Goal: Find contact information: Find contact information

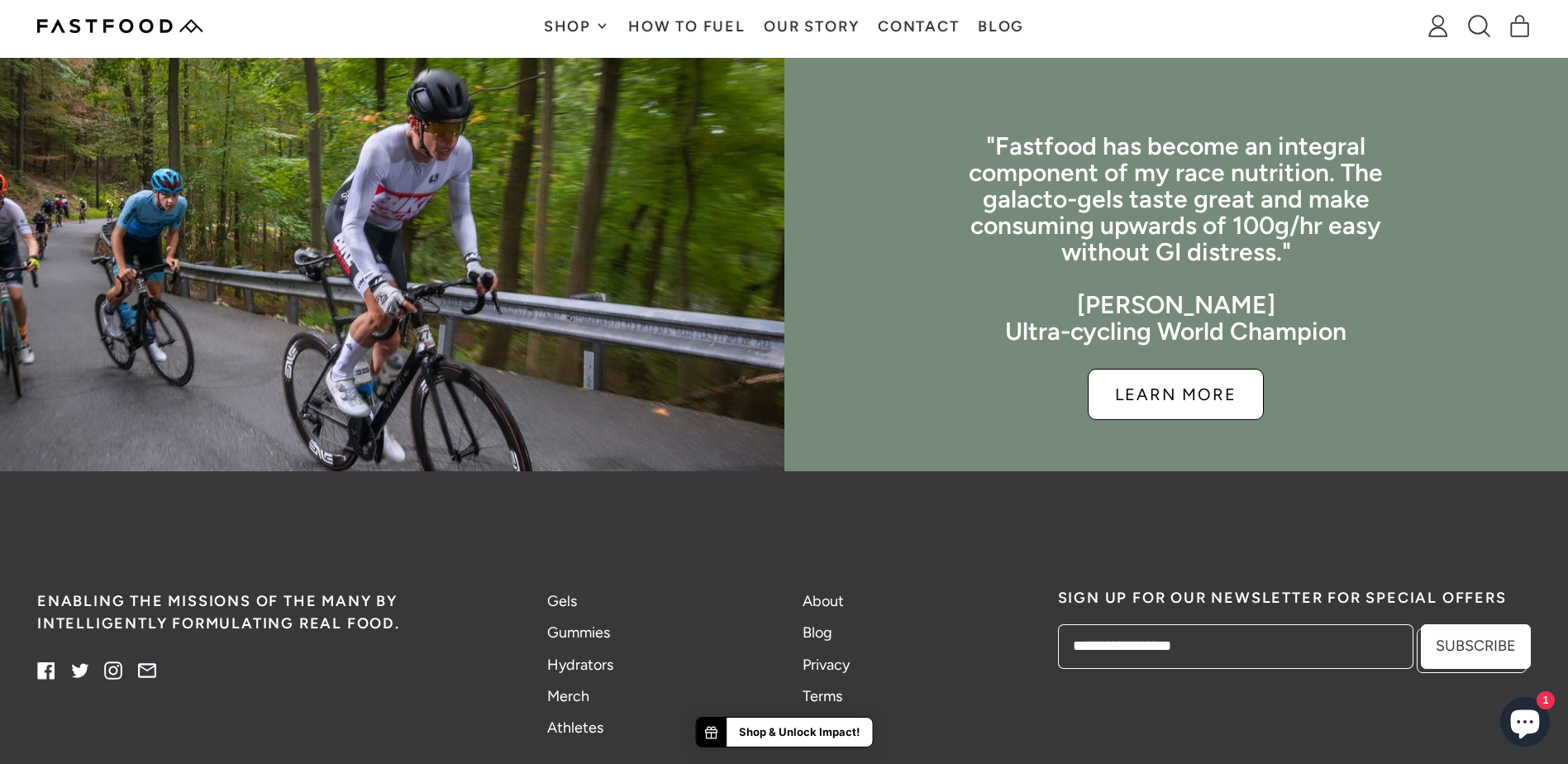
scroll to position [4135, 0]
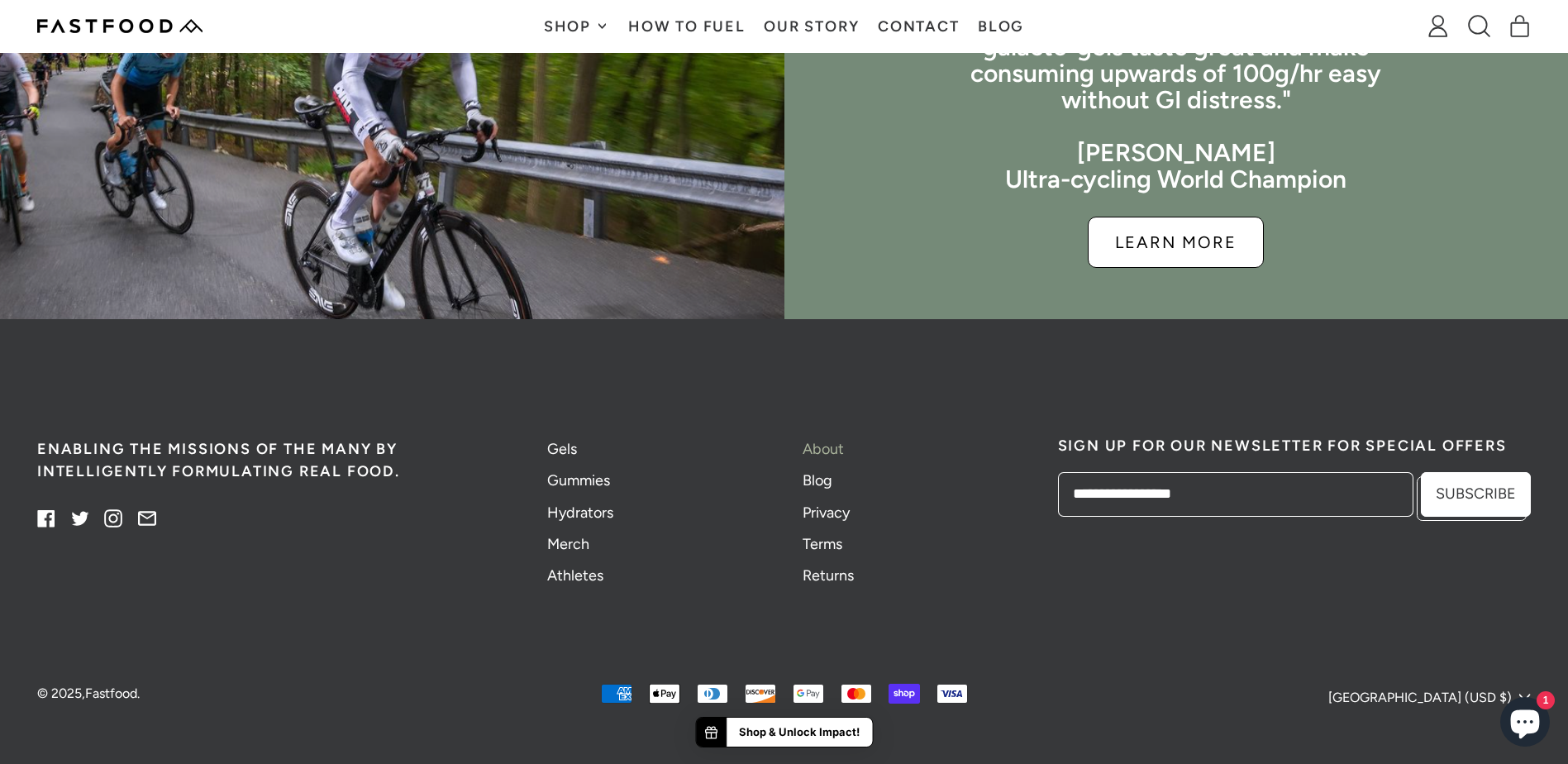
click at [829, 459] on link "About" at bounding box center [824, 449] width 42 height 18
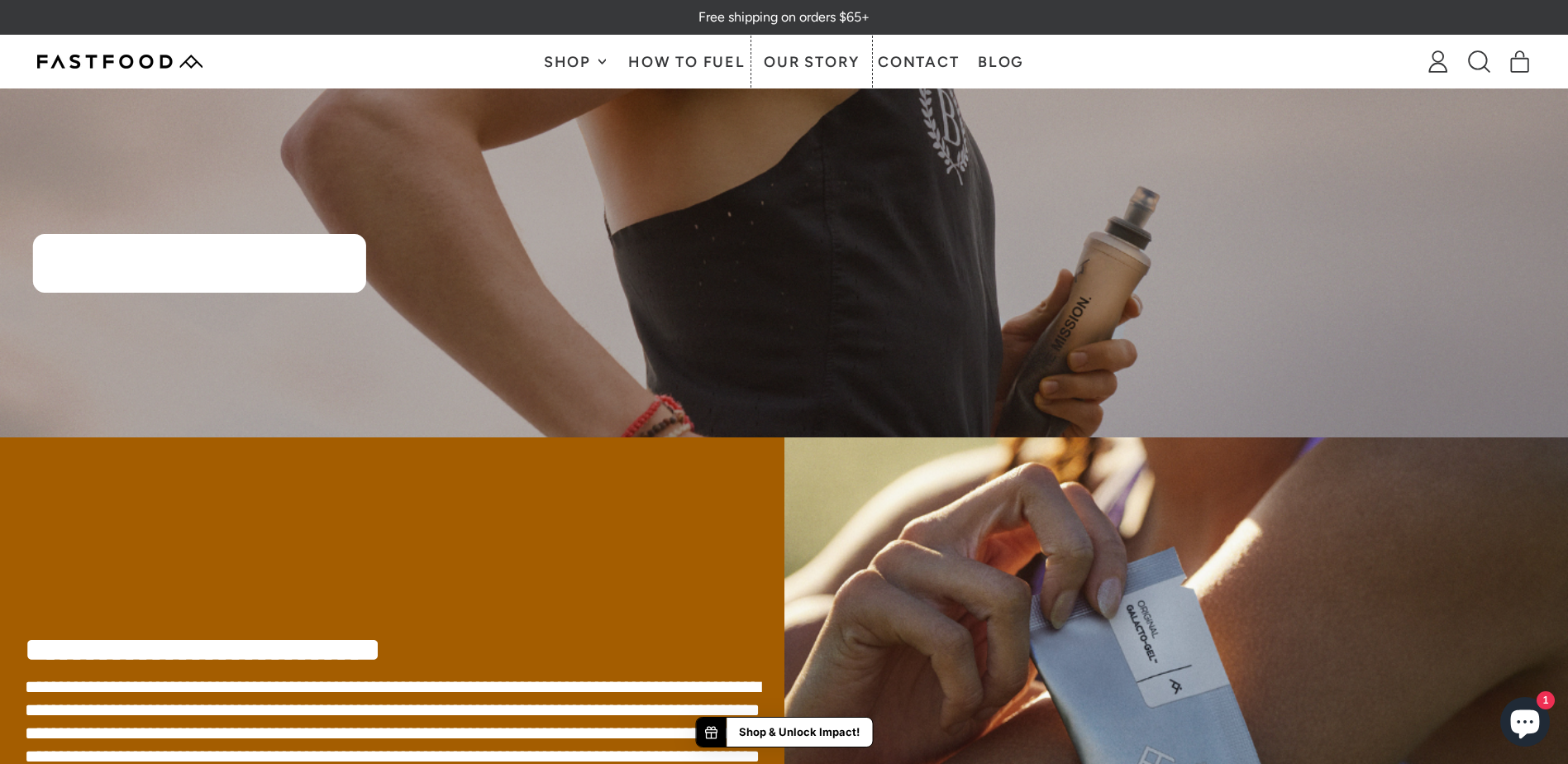
click at [817, 50] on link "Our Story" at bounding box center [811, 62] width 114 height 52
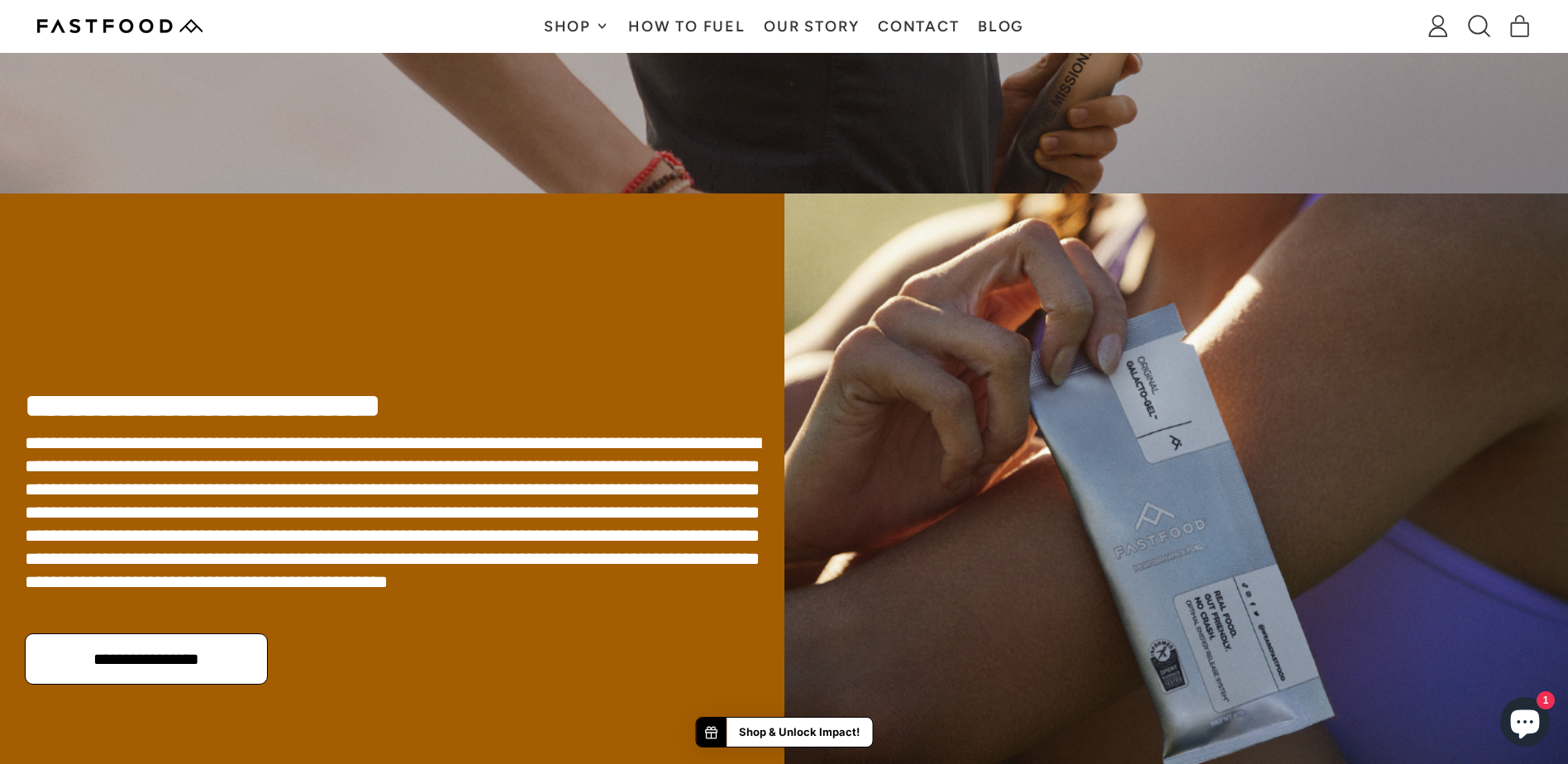
scroll to position [248, 0]
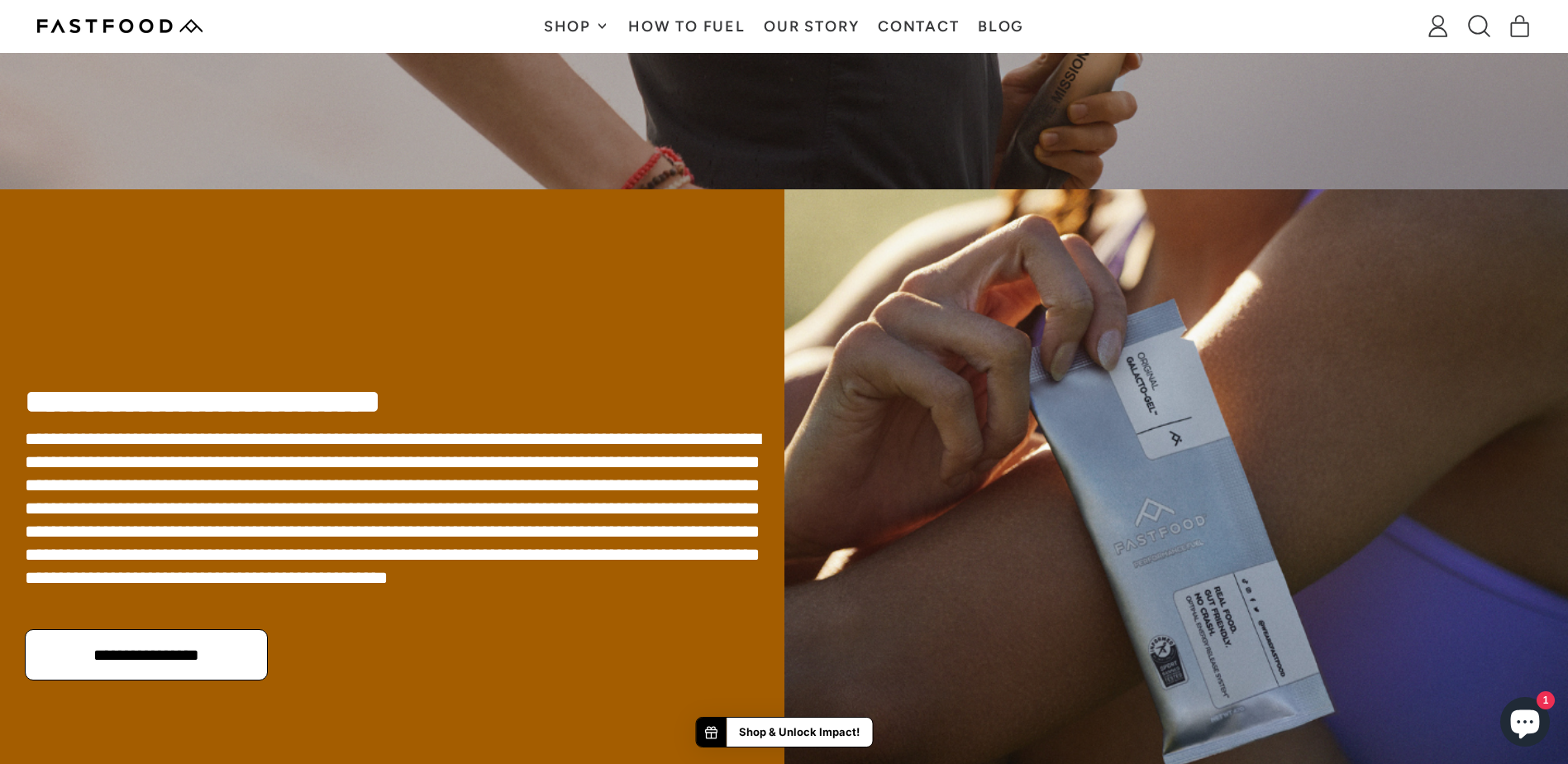
click at [566, 300] on div "**********" at bounding box center [392, 505] width 784 height 632
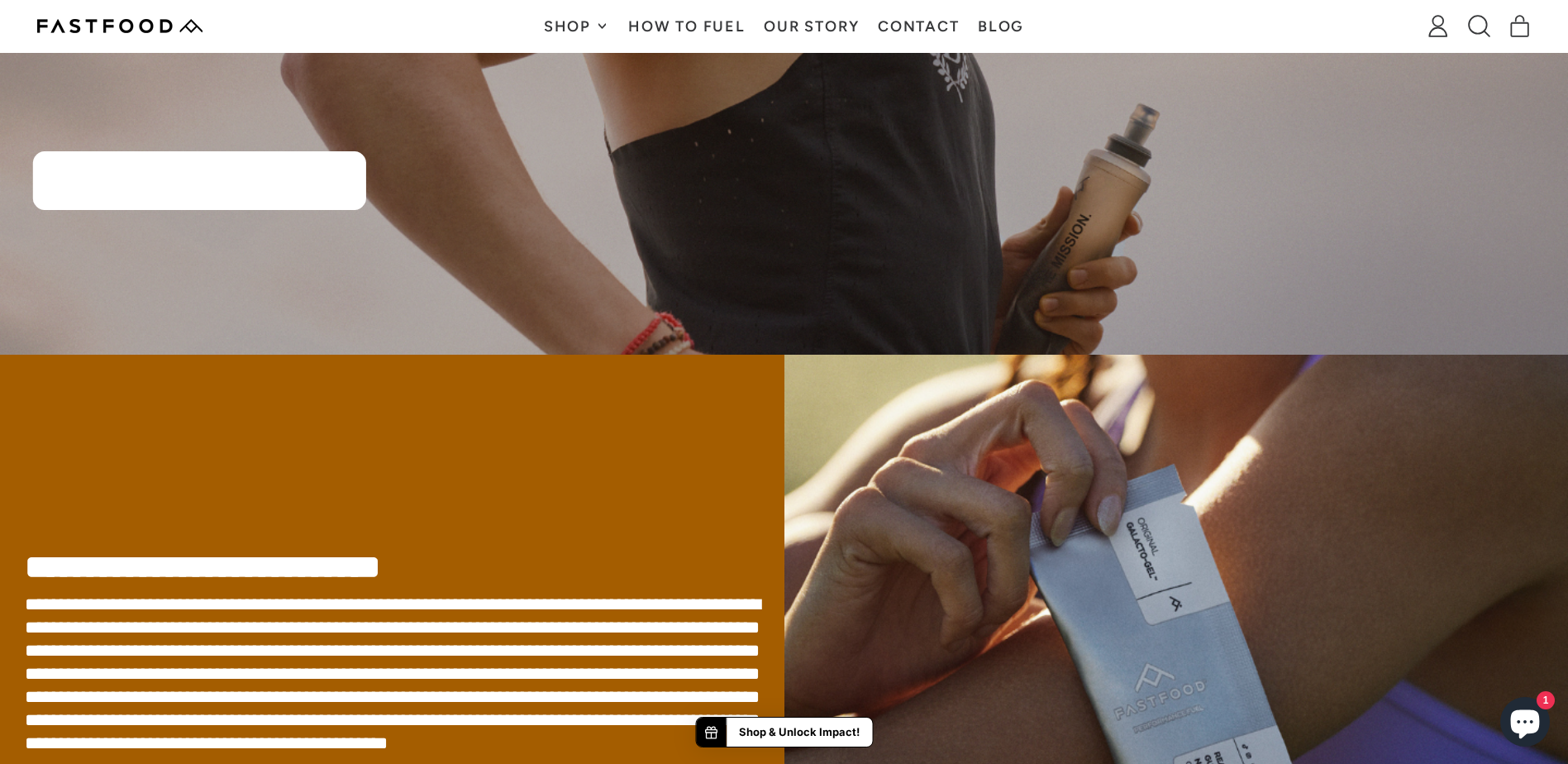
scroll to position [0, 0]
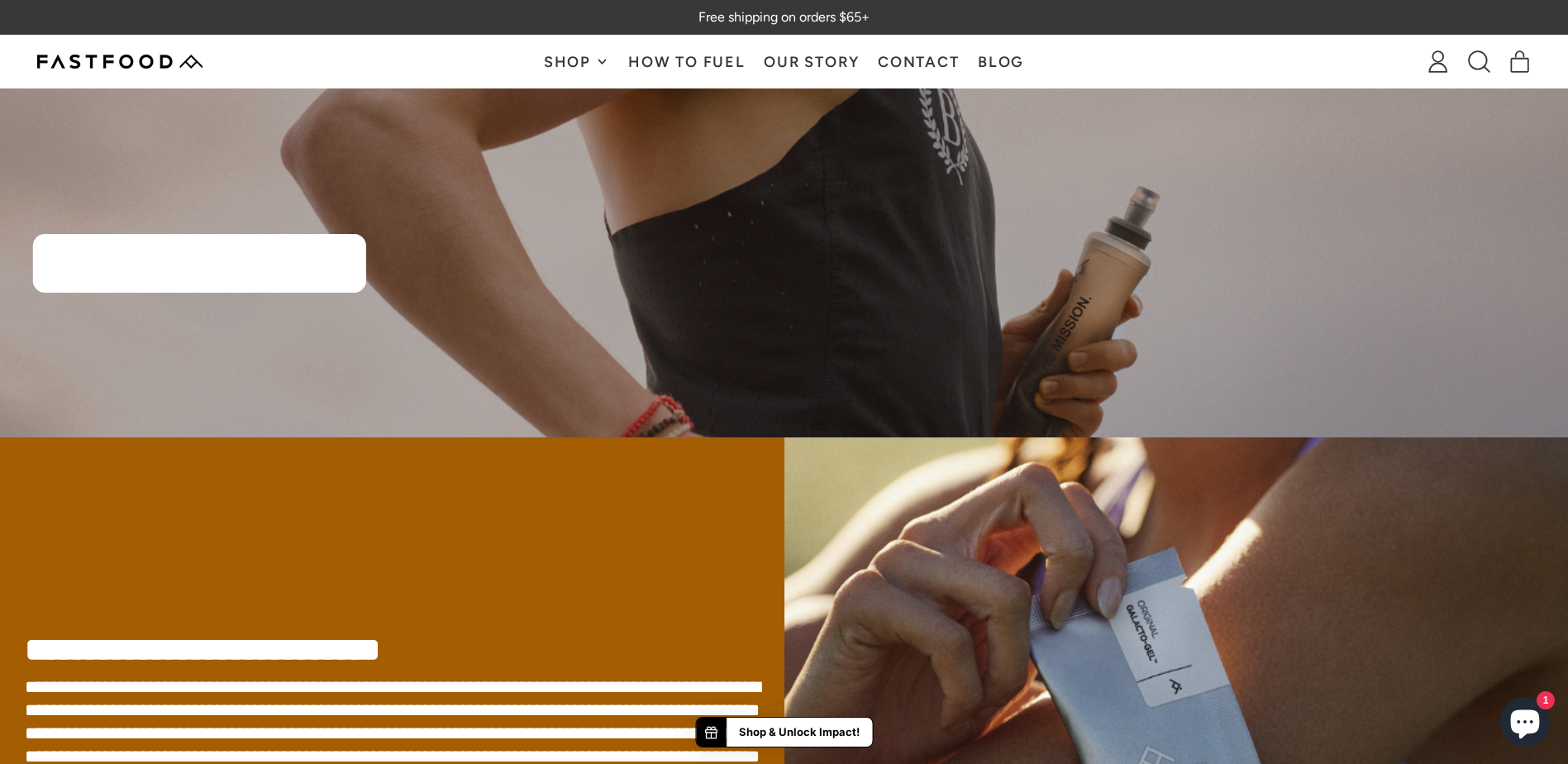
click at [920, 56] on link "Contact" at bounding box center [919, 62] width 100 height 52
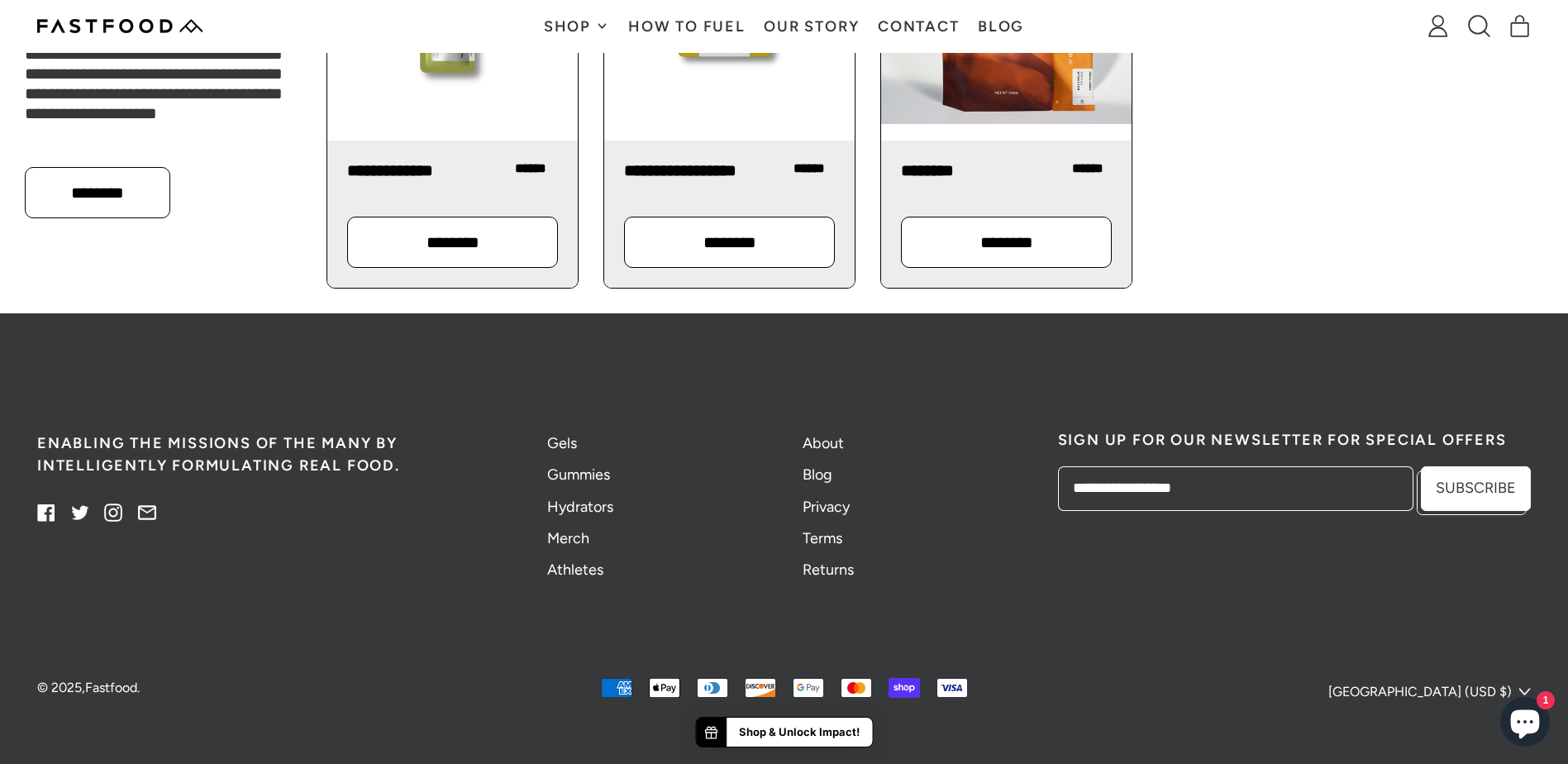
scroll to position [1874, 0]
